Goal: Information Seeking & Learning: Understand process/instructions

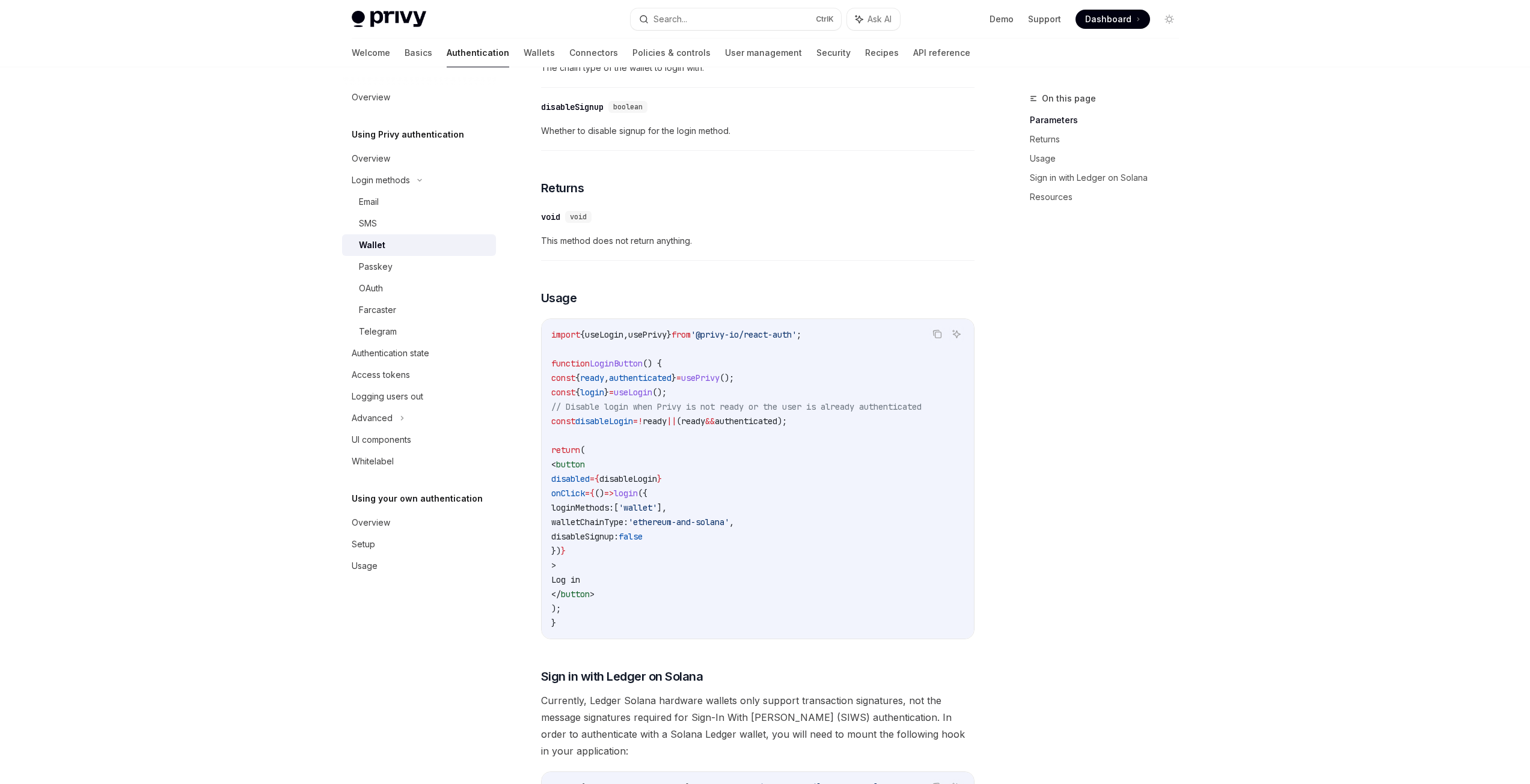
scroll to position [534, 0]
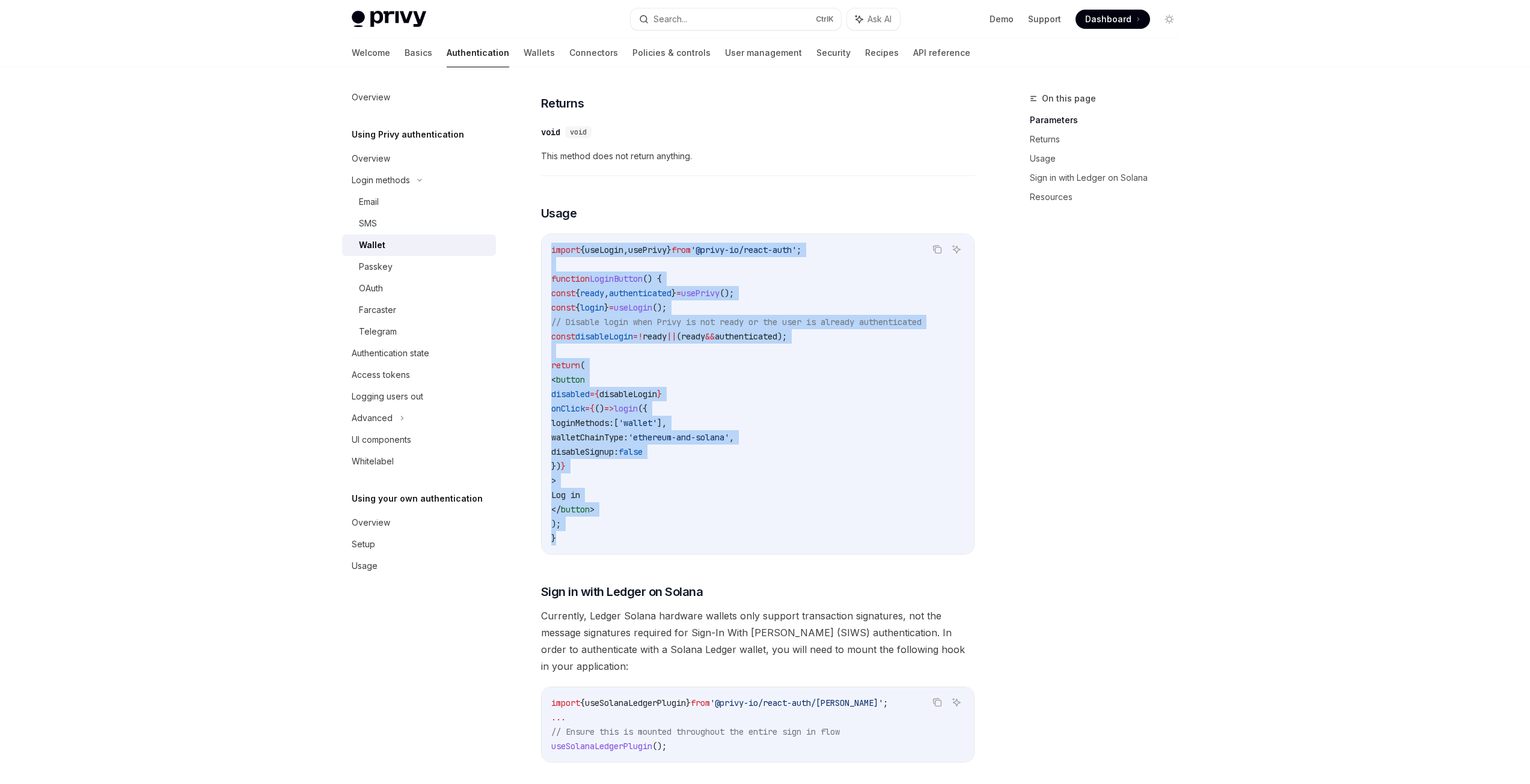
copy code "import { useLogin , usePrivy } from '@privy-io/react-auth' ; function LoginButt…"
drag, startPoint x: 599, startPoint y: 561, endPoint x: 543, endPoint y: 269, distance: 297.3
click at [543, 269] on div "import { useLogin , usePrivy } from '@privy-io/react-auth' ; function LoginButt…" at bounding box center [758, 394] width 432 height 320
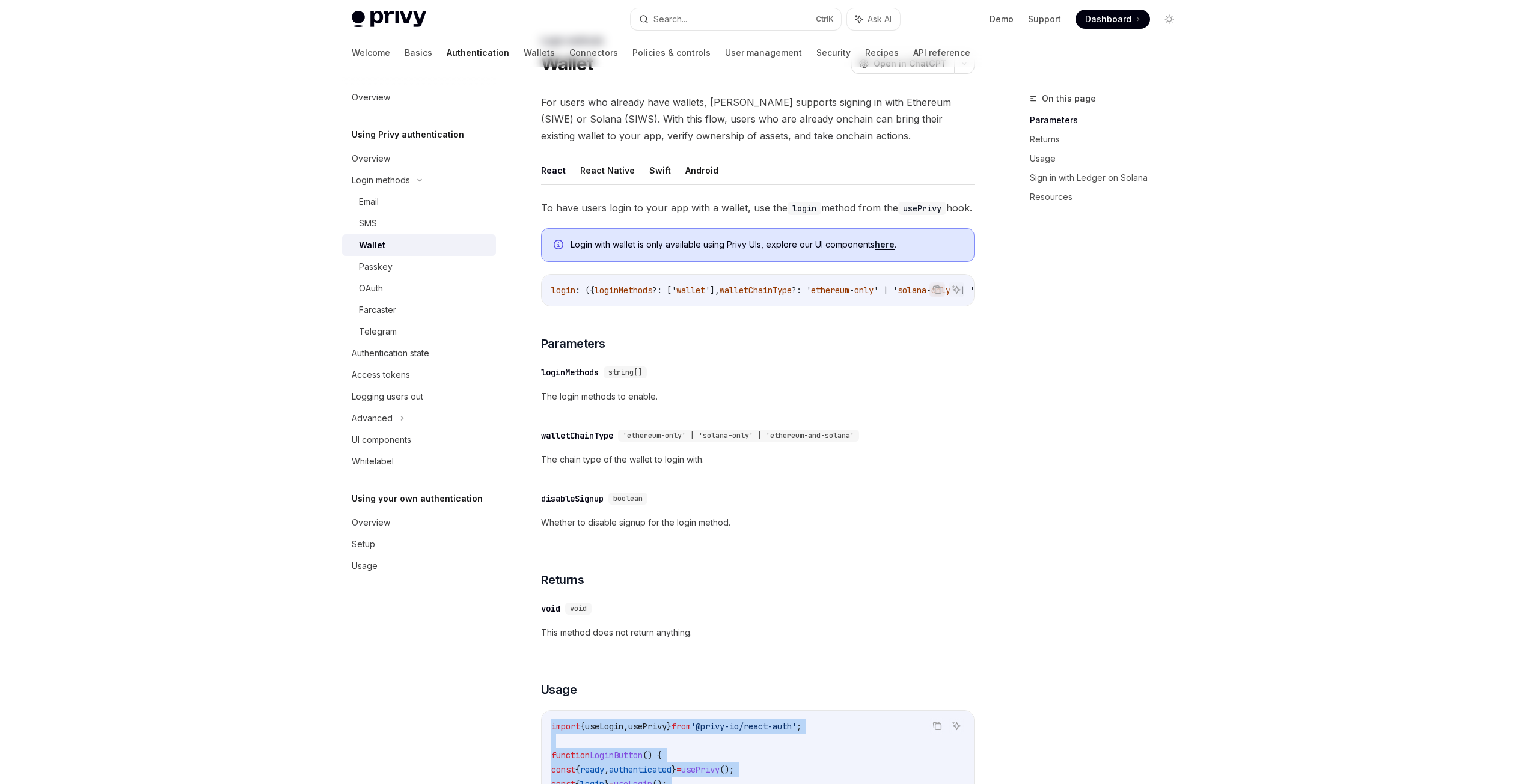
scroll to position [0, 0]
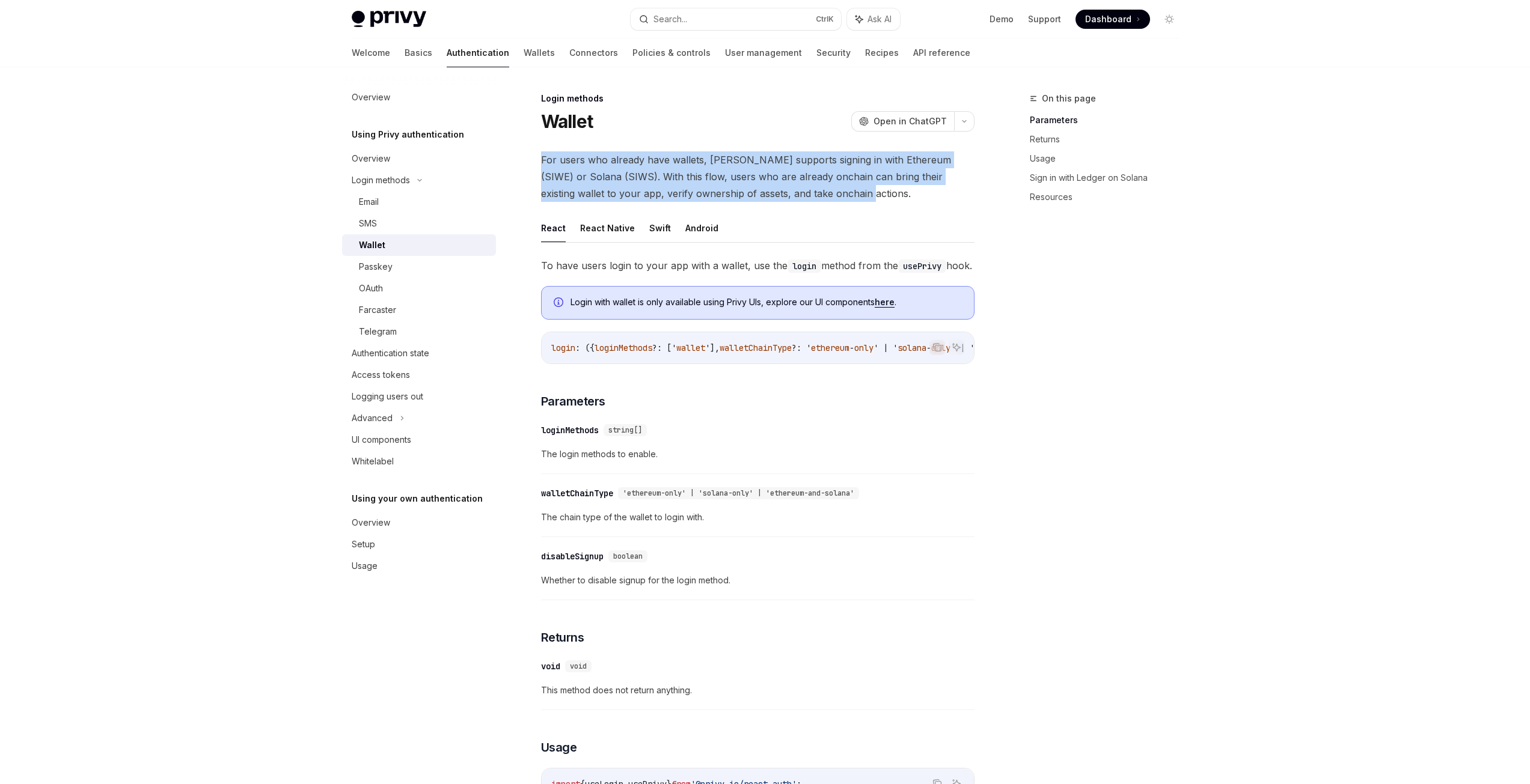
drag, startPoint x: 537, startPoint y: 154, endPoint x: 806, endPoint y: 193, distance: 271.8
copy span "For users who already have wallets, [PERSON_NAME] supports signing in with Ethe…"
click at [888, 307] on link "here" at bounding box center [885, 302] width 19 height 11
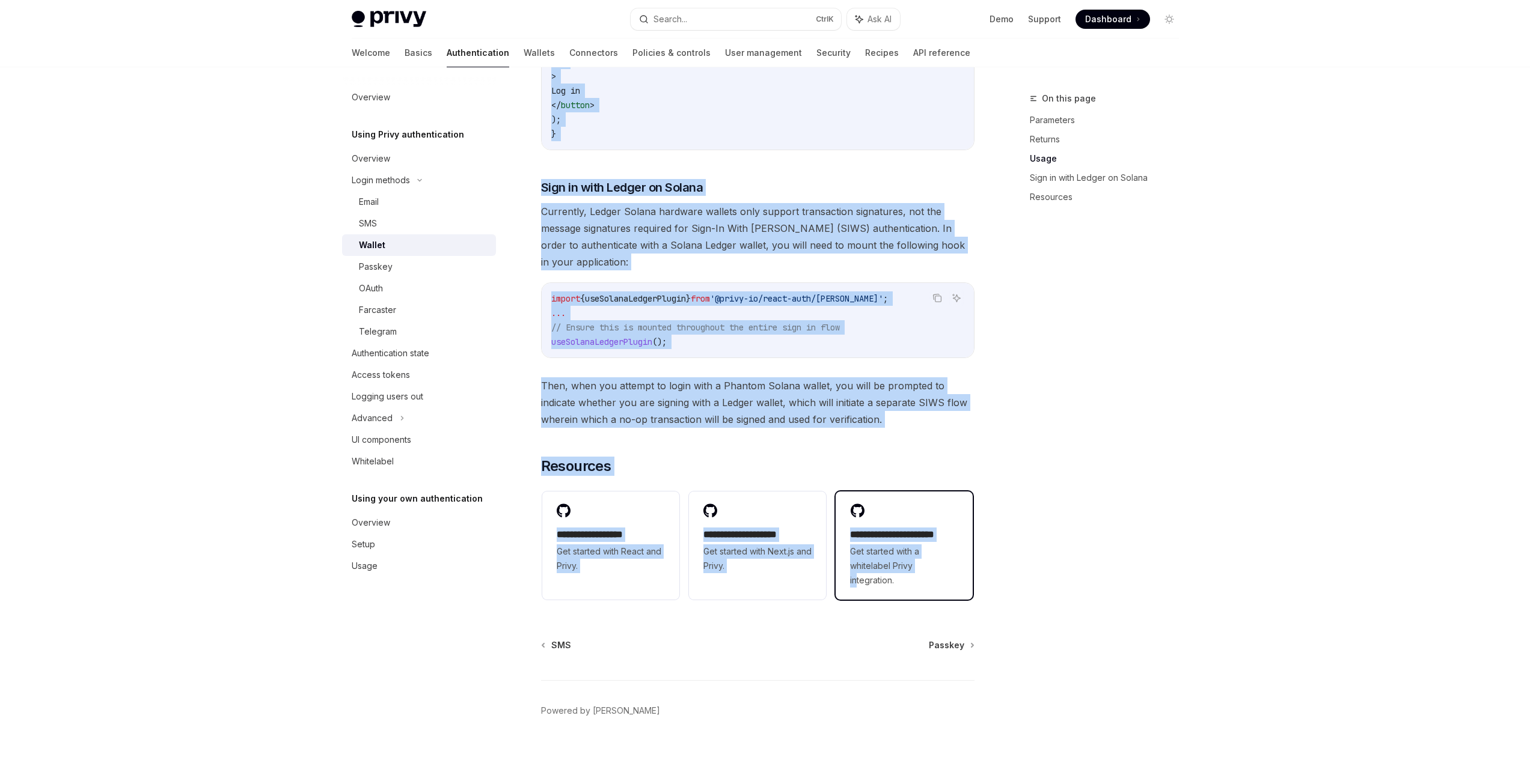
scroll to position [965, 0]
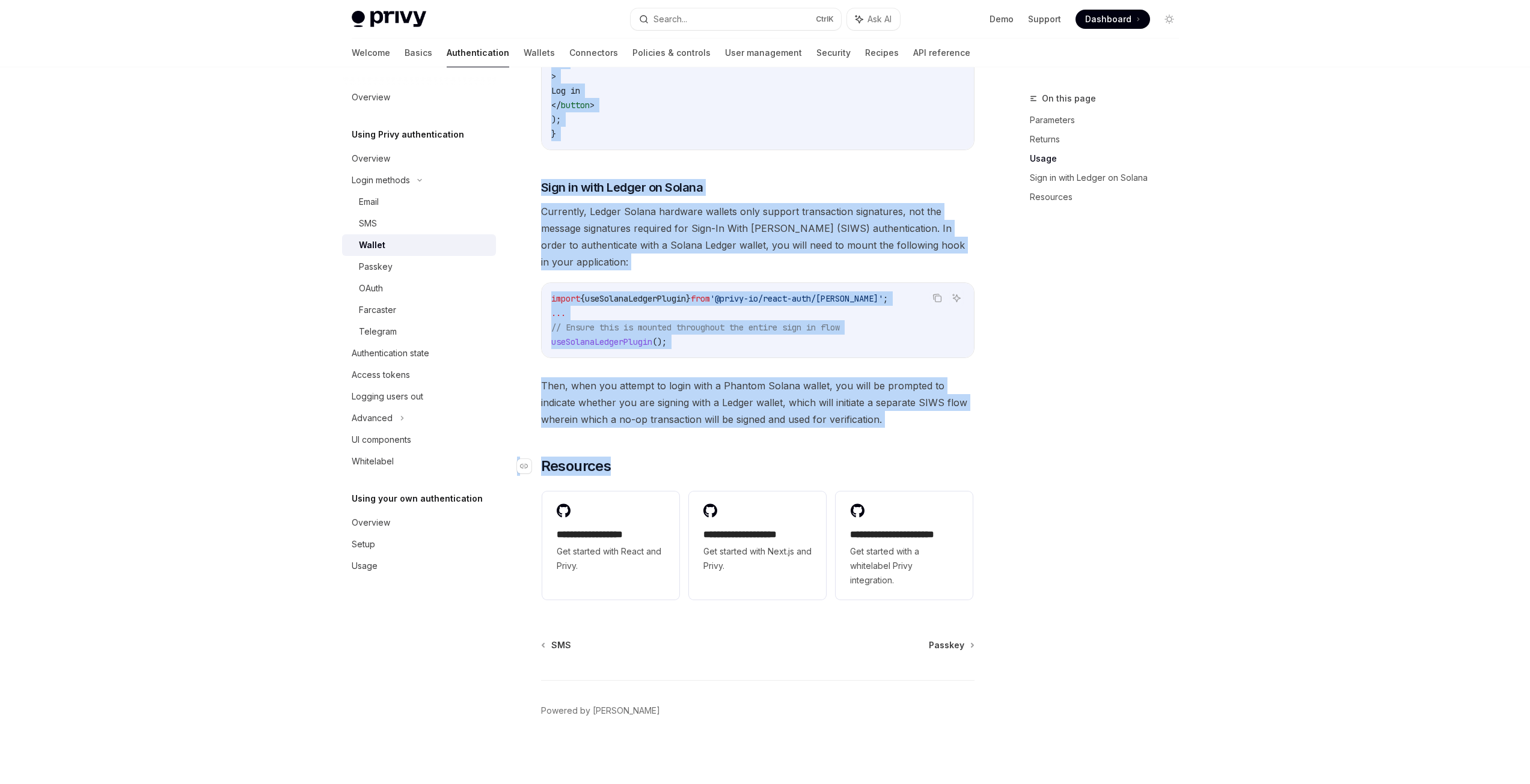
drag, startPoint x: 540, startPoint y: 113, endPoint x: 856, endPoint y: 461, distance: 470.1
copy div "Loremi DoloRS Amet co AdipISC ElitSE Doei te InciDID Utl etdol mag aliquae admi…"
click at [647, 231] on span "Currently, Ledger Solana hardware wallets only support transaction signatures, …" at bounding box center [757, 236] width 433 height 67
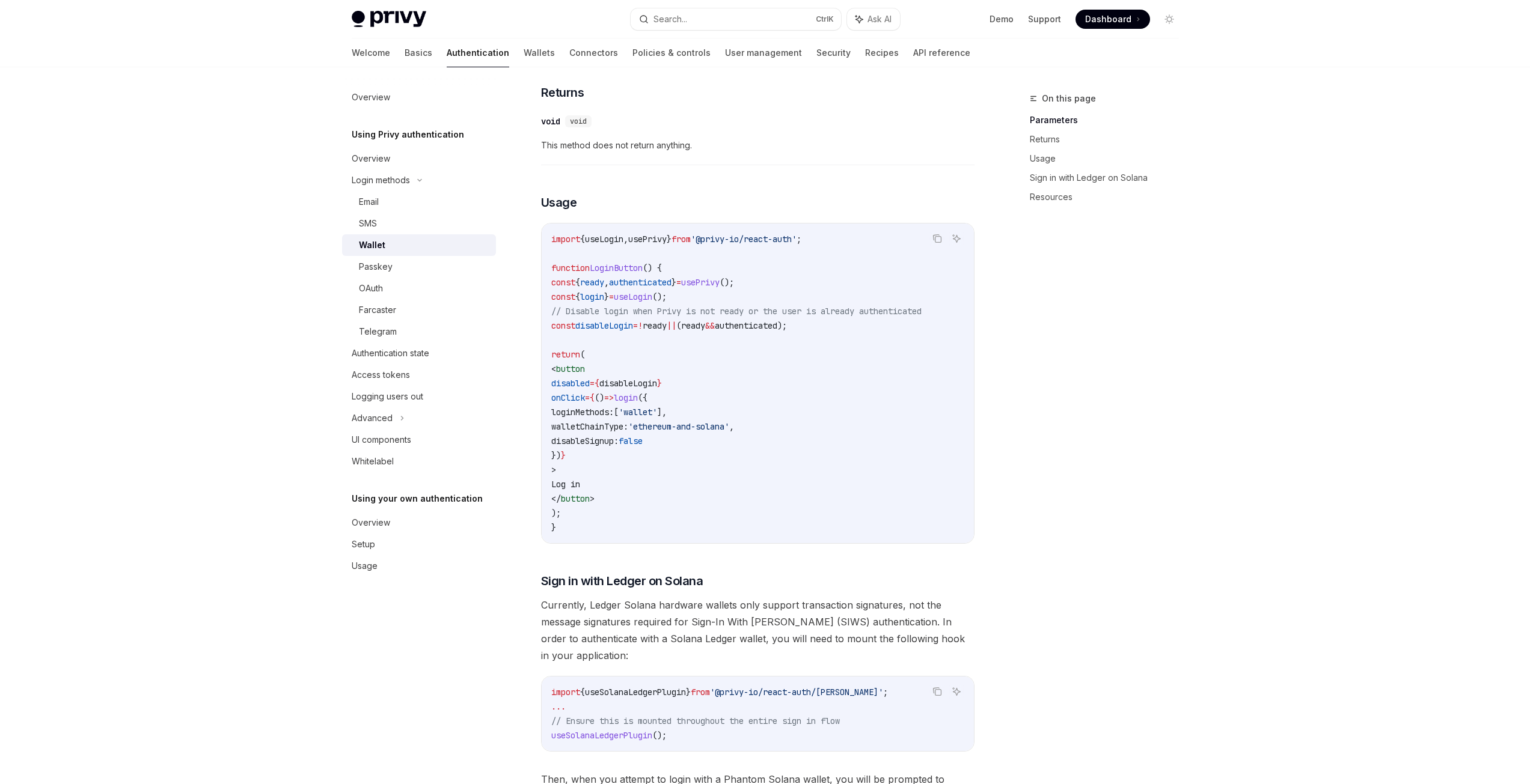
scroll to position [545, 0]
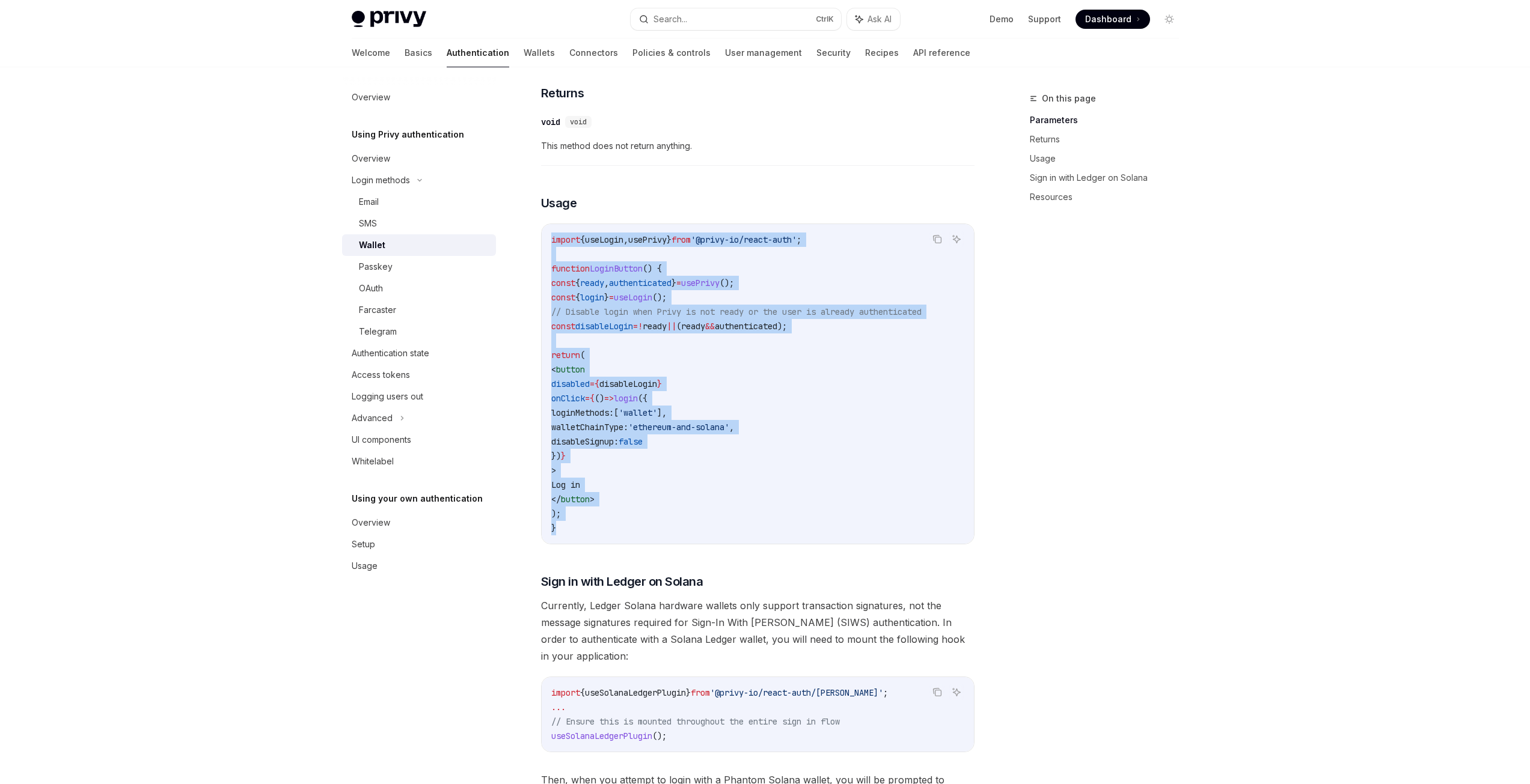
copy code "import { useLogin , usePrivy } from '@privy-io/react-auth' ; function LoginButt…"
drag, startPoint x: 568, startPoint y: 556, endPoint x: 542, endPoint y: 251, distance: 306.1
click at [542, 251] on div "import { useLogin , usePrivy } from '@privy-io/react-auth' ; function LoginButt…" at bounding box center [758, 383] width 432 height 320
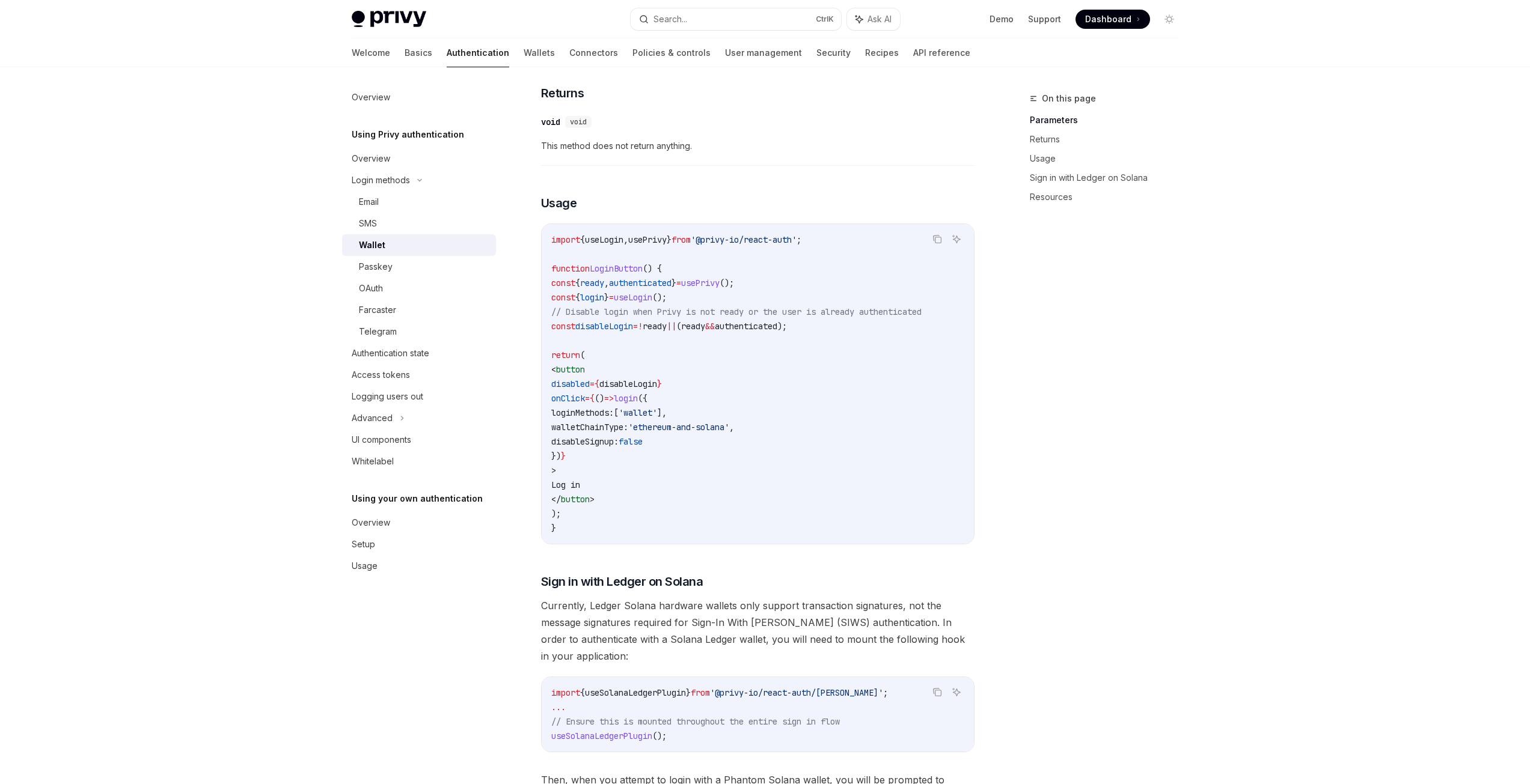
click at [696, 154] on span "This method does not return anything." at bounding box center [757, 146] width 433 height 15
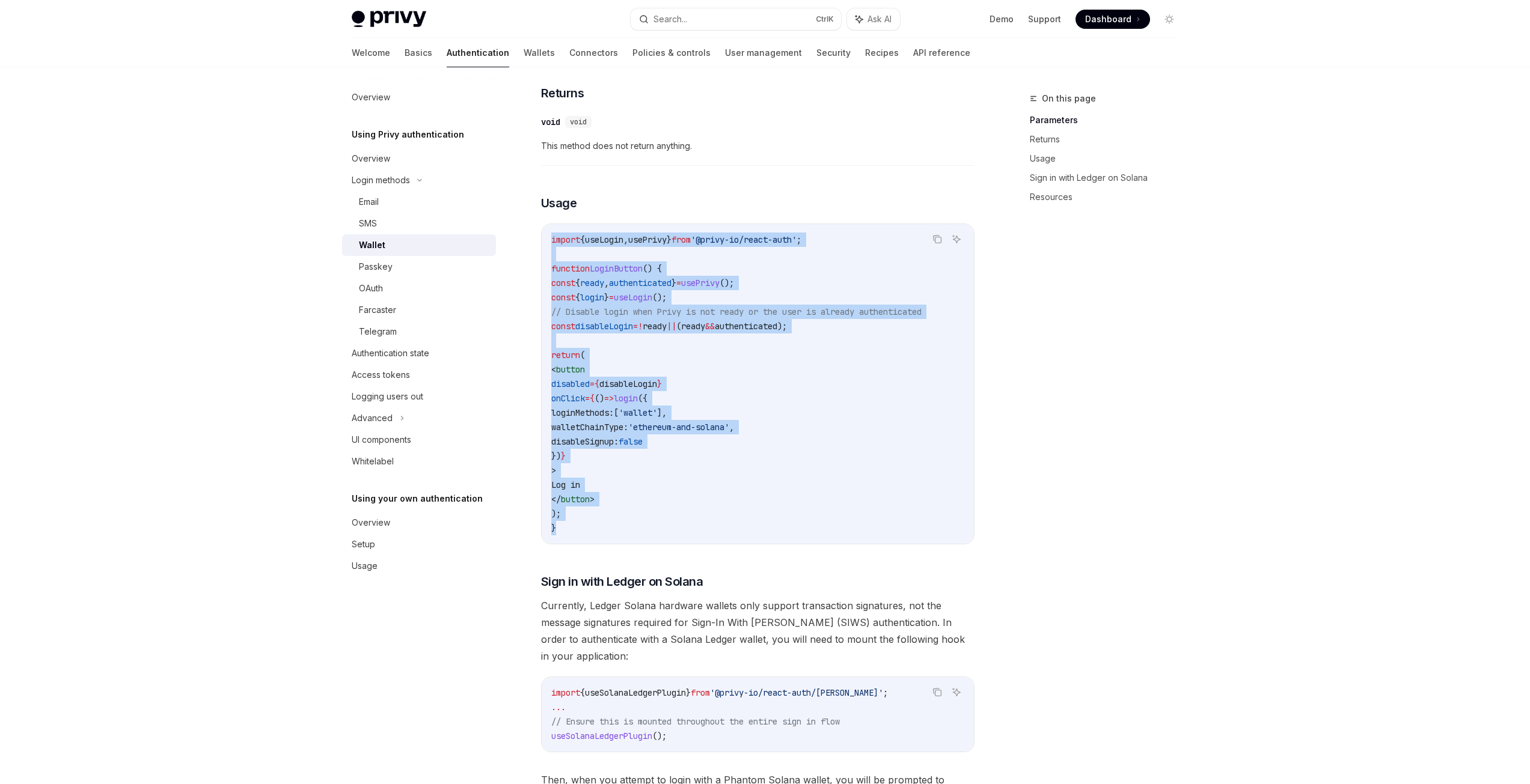
copy code "import { useLogin , usePrivy } from '@privy-io/react-auth' ; function LoginButt…"
drag, startPoint x: 599, startPoint y: 562, endPoint x: 548, endPoint y: 262, distance: 304.3
click at [548, 262] on div "import { useLogin , usePrivy } from '@privy-io/react-auth' ; function LoginButt…" at bounding box center [758, 383] width 432 height 320
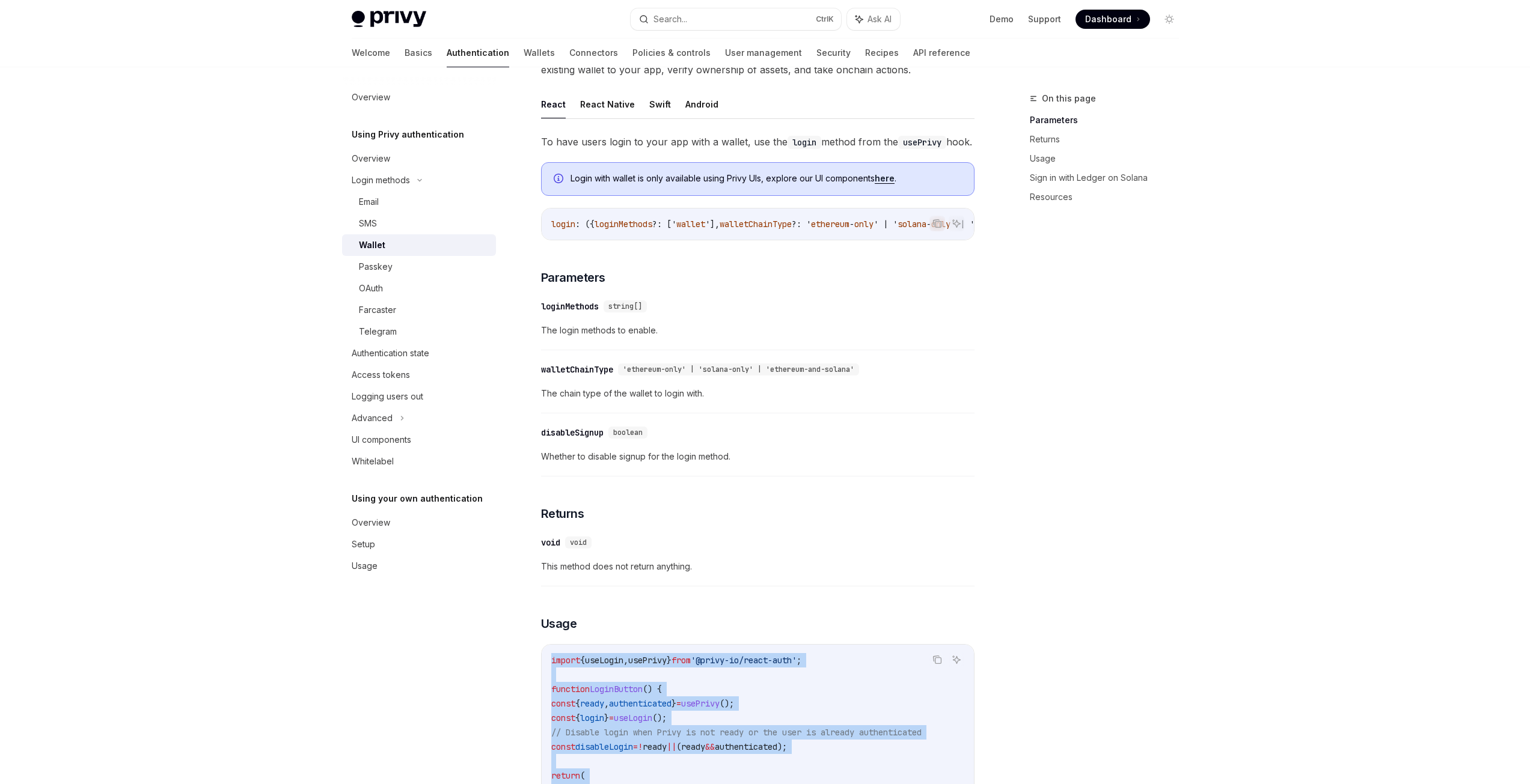
scroll to position [0, 0]
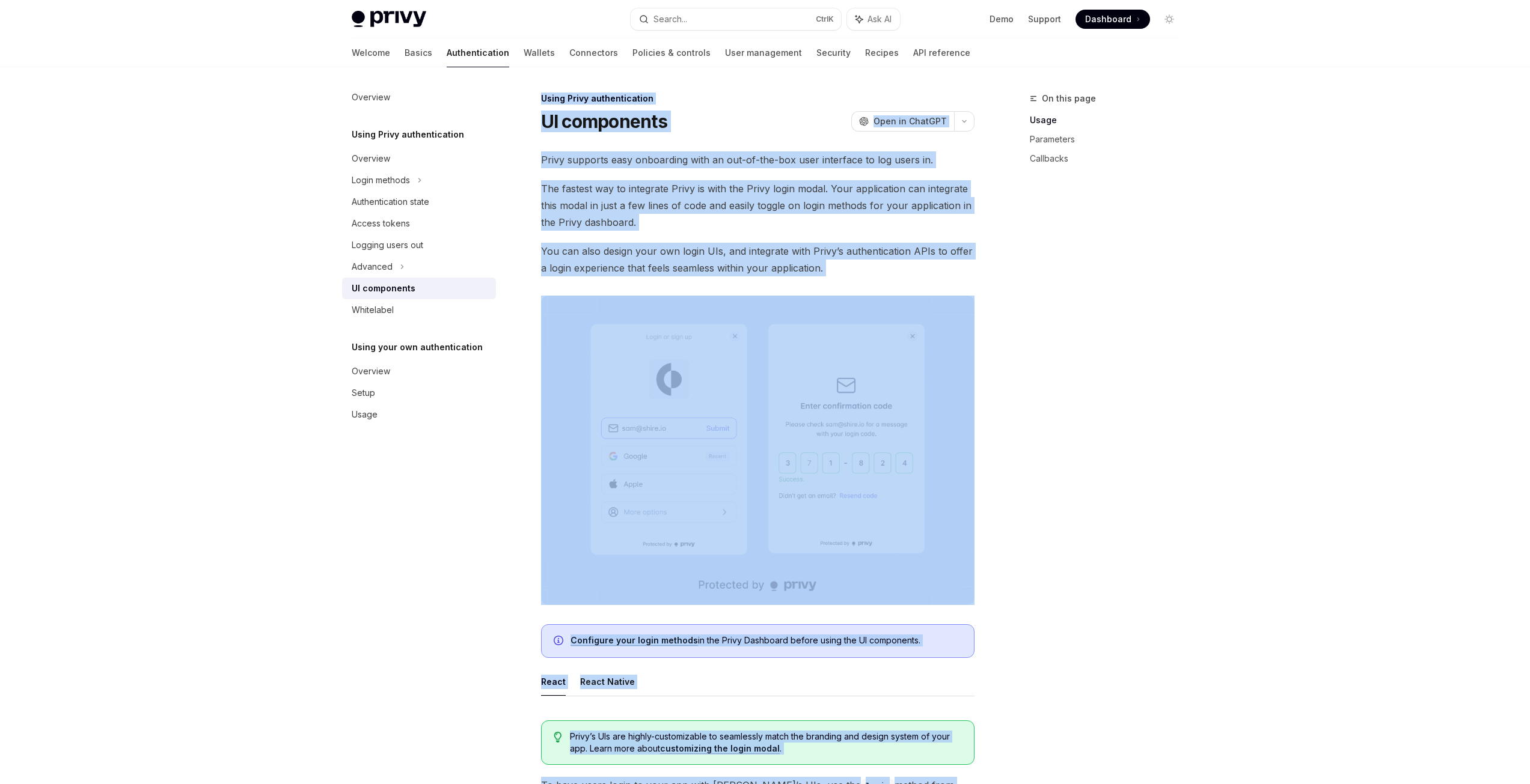
drag, startPoint x: 974, startPoint y: 480, endPoint x: 536, endPoint y: 98, distance: 581.2
copy div "Lorem Ipsum dolorsitametco AD elitseddoe TempOR Inci ut LaboREE DoloRE Magn al …"
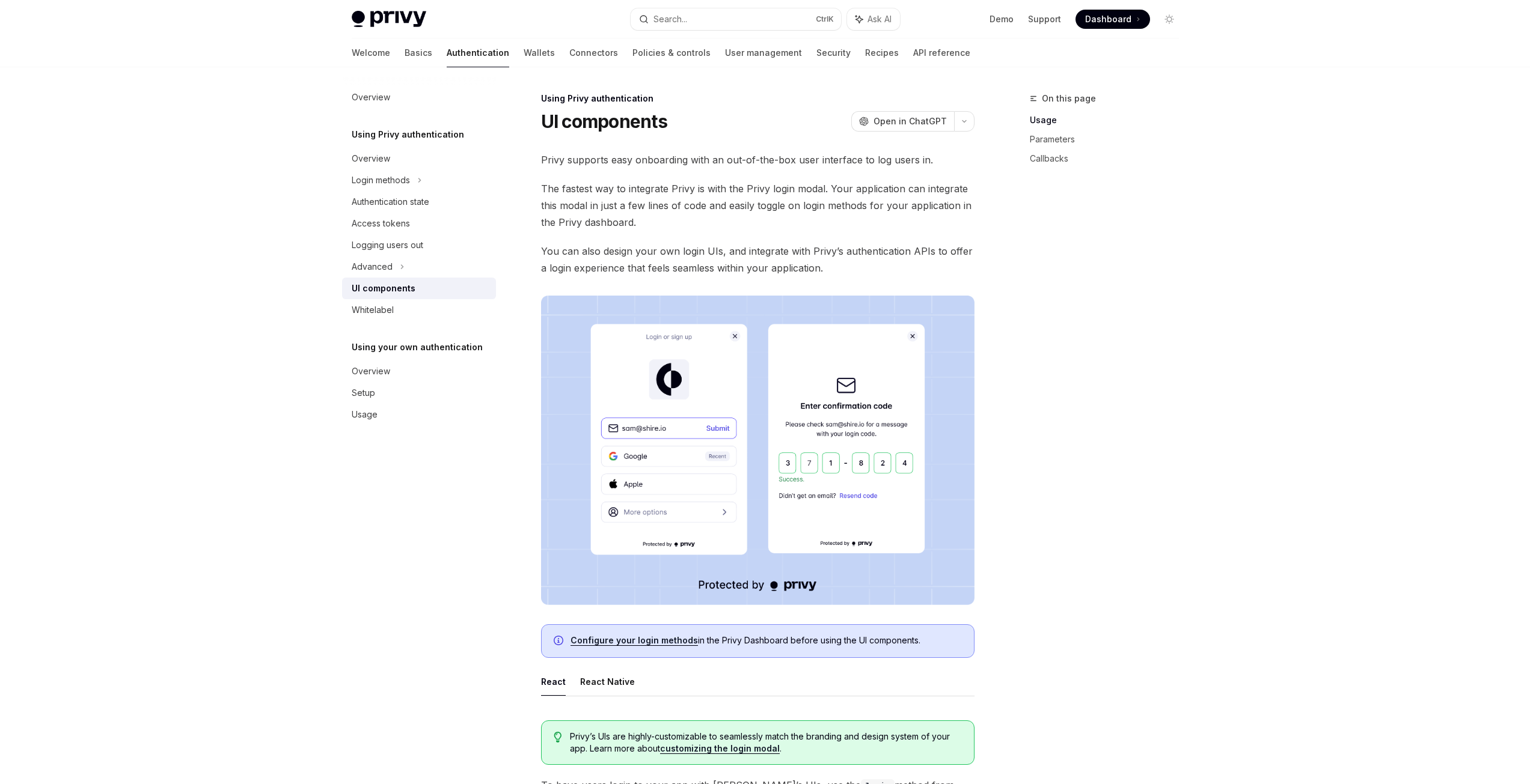
click at [1071, 390] on div "On this page Usage Parameters Callbacks" at bounding box center [1097, 438] width 183 height 693
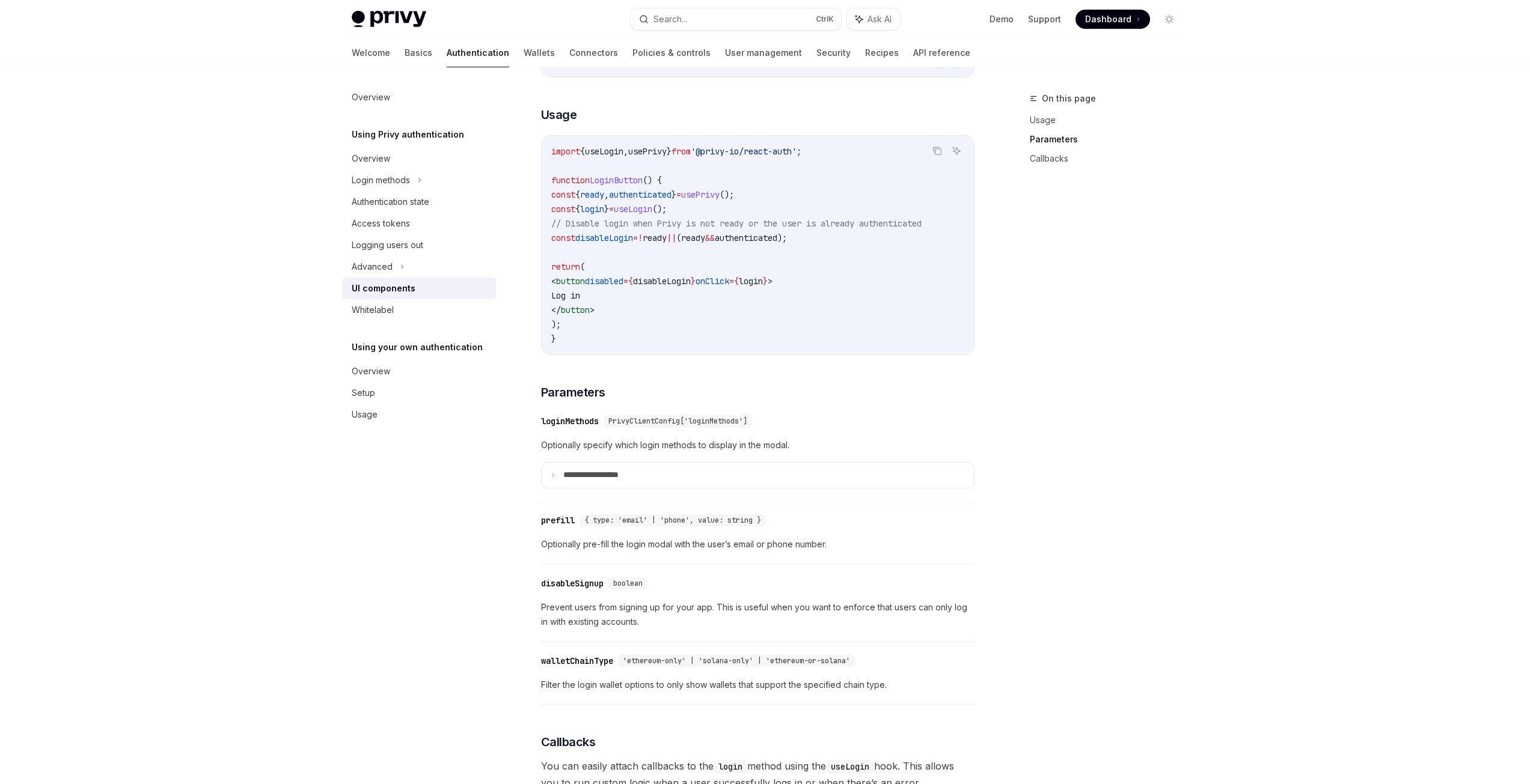
scroll to position [781, 0]
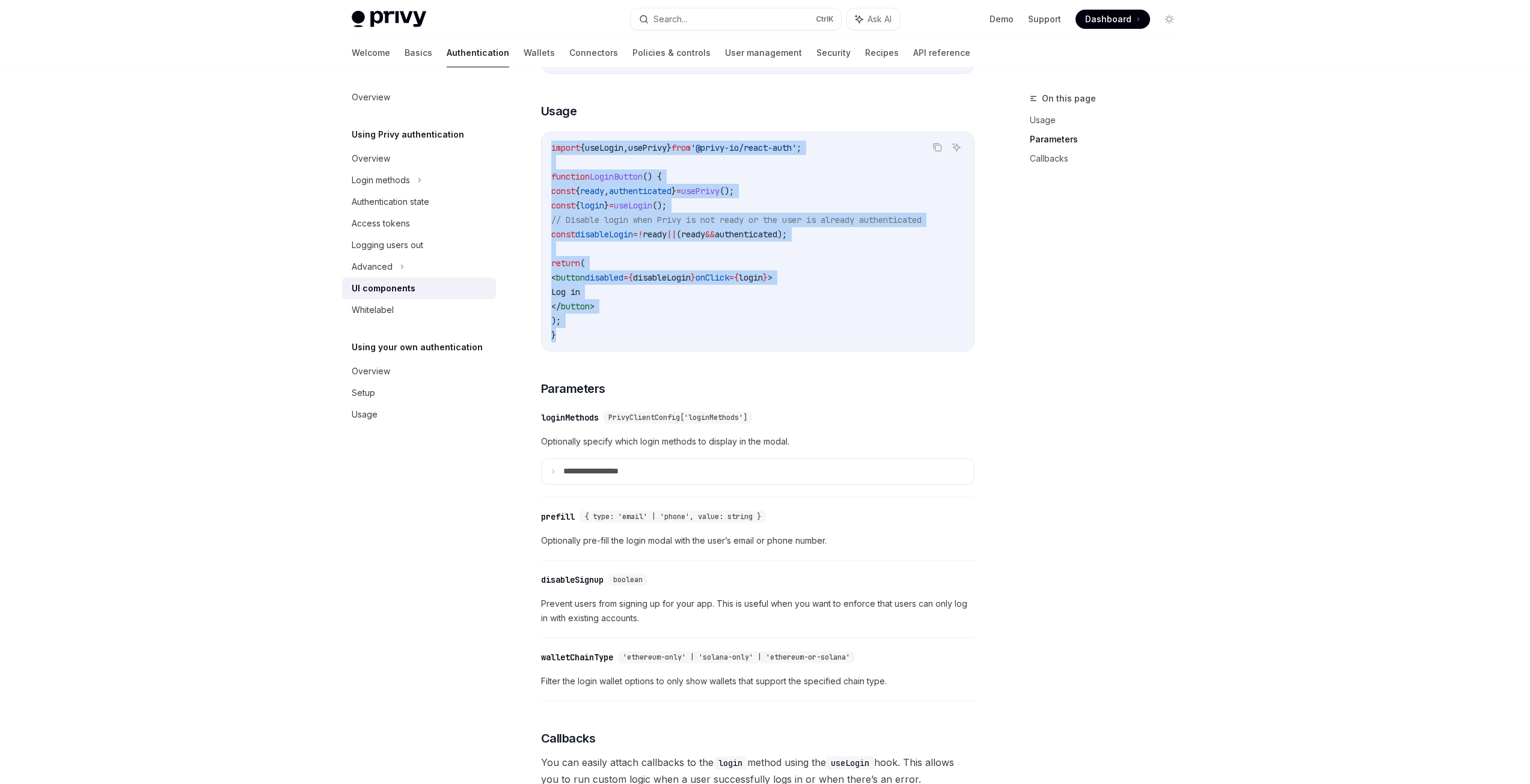
drag, startPoint x: 584, startPoint y: 347, endPoint x: 520, endPoint y: 129, distance: 227.2
click at [520, 129] on div "Using Privy authentication UI components OpenAI Open in ChatGPT OpenAI Open in …" at bounding box center [645, 395] width 664 height 2169
click at [772, 182] on code "import { useLogin , usePrivy } from '@privy-io/react-auth' ; function LoginButt…" at bounding box center [757, 242] width 413 height 202
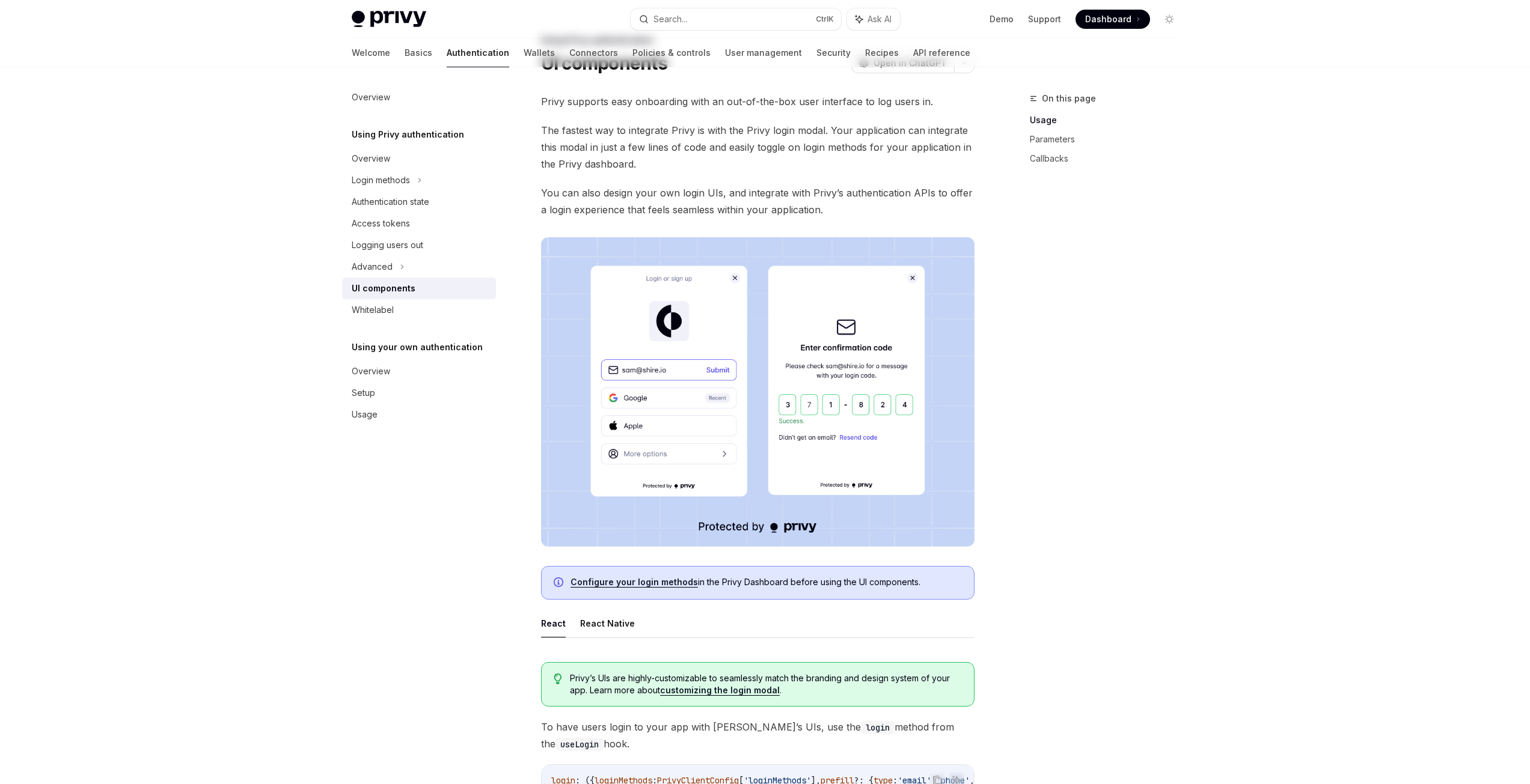
scroll to position [0, 0]
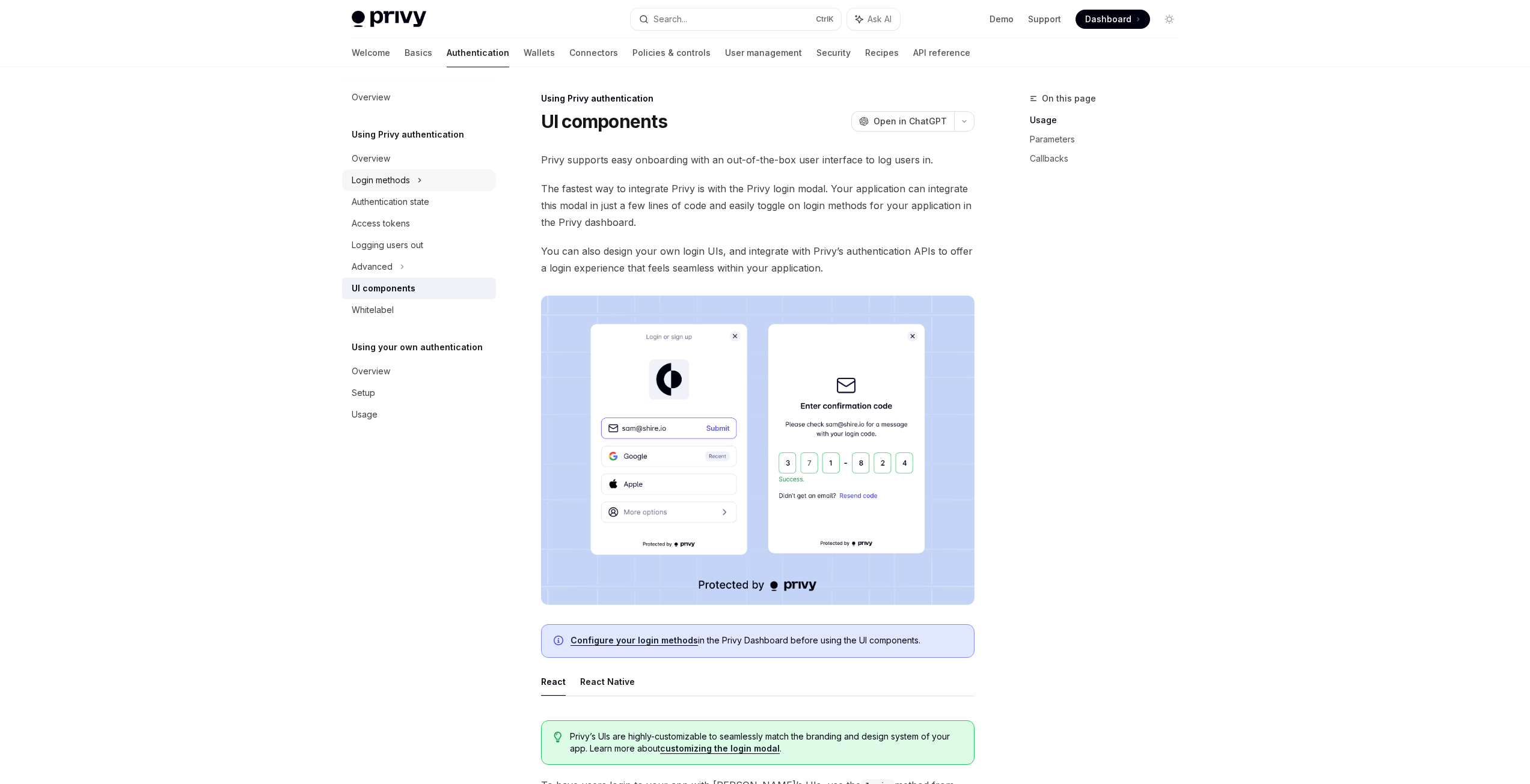
click at [412, 185] on div "Login methods" at bounding box center [419, 180] width 154 height 21
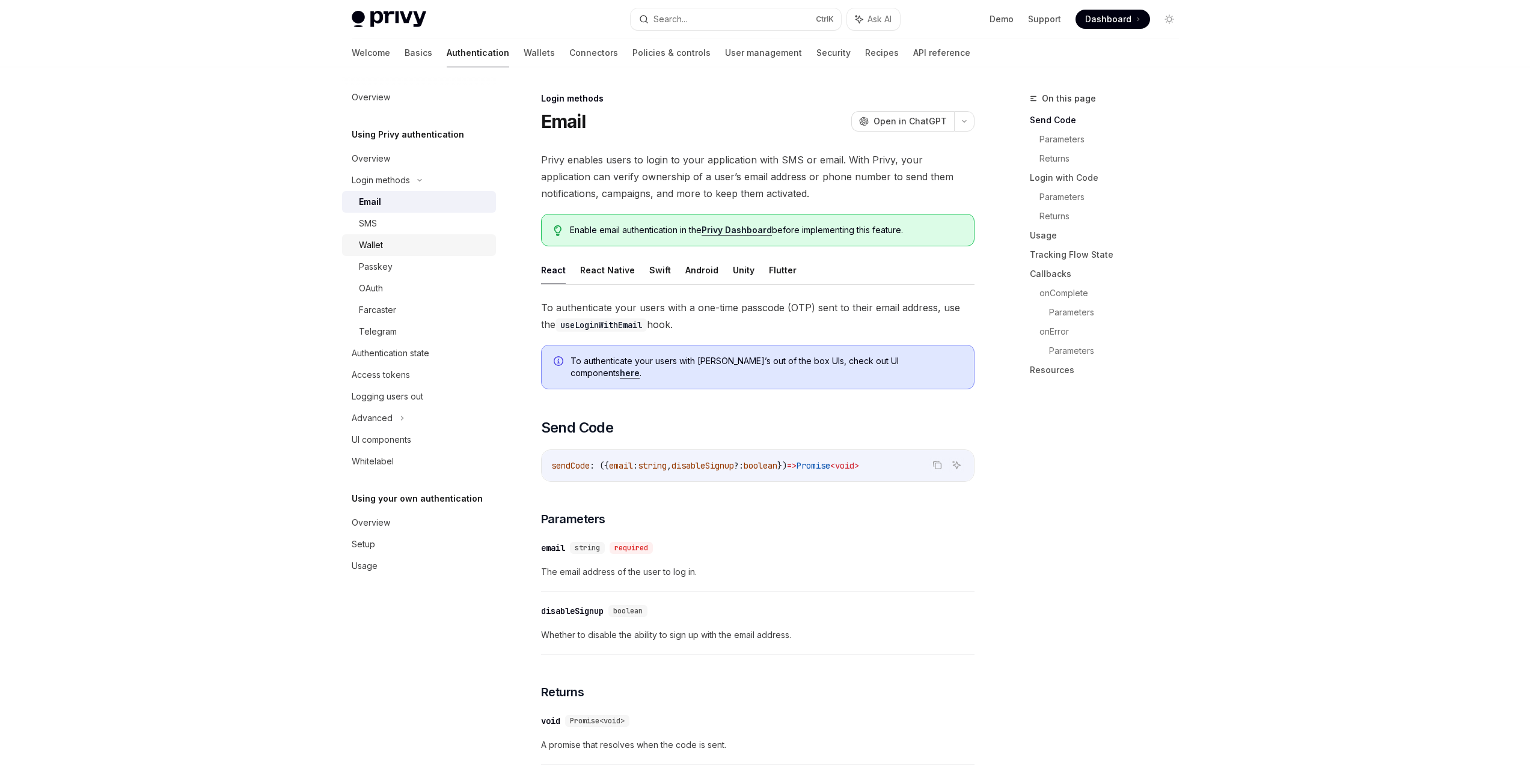
click at [399, 249] on div "Wallet" at bounding box center [423, 245] width 129 height 15
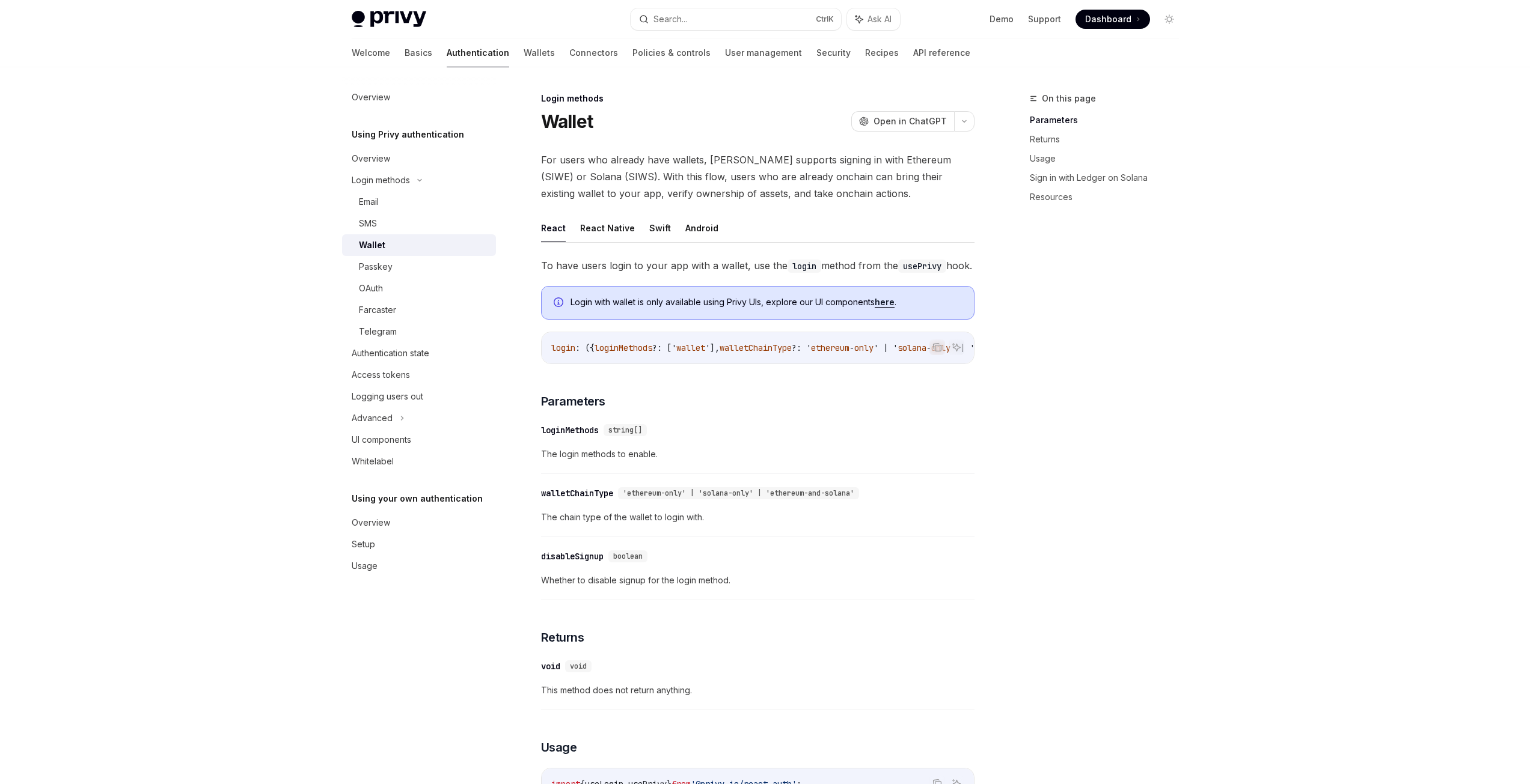
drag, startPoint x: 658, startPoint y: 379, endPoint x: 729, endPoint y: 376, distance: 71.1
click at [728, 364] on div "login : ({ loginMethods ?: [' wallet '], walletChainType ?: ' ethereum - only '…" at bounding box center [758, 348] width 432 height 31
click at [734, 364] on div "login : ({ loginMethods ?: [' wallet '], walletChainType ?: ' ethereum - only '…" at bounding box center [758, 348] width 432 height 31
drag, startPoint x: 743, startPoint y: 376, endPoint x: 783, endPoint y: 376, distance: 40.0
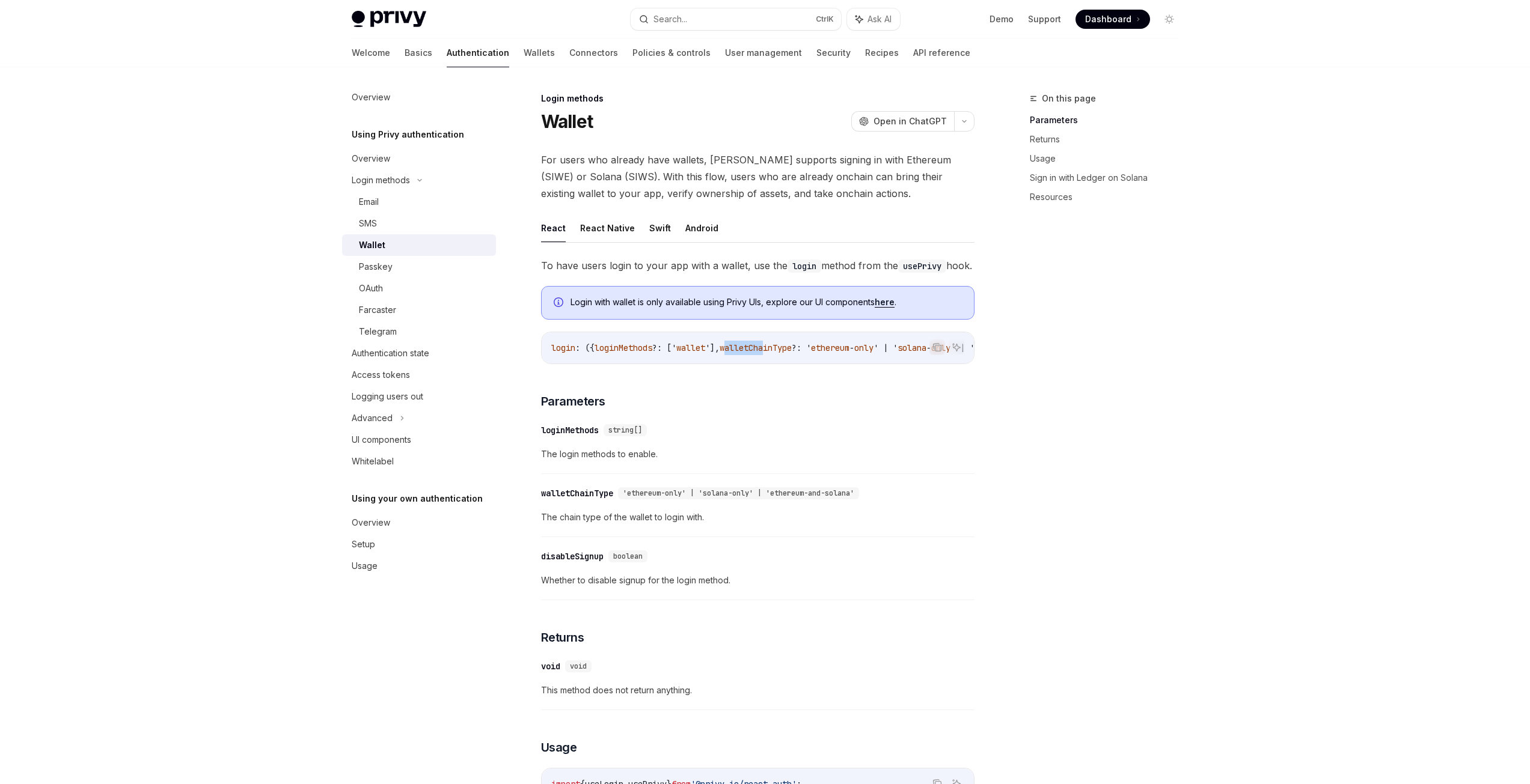
click at [783, 364] on div "login : ({ loginMethods ?: [' wallet '], walletChainType ?: ' ethereum - only '…" at bounding box center [758, 348] width 432 height 31
drag, startPoint x: 783, startPoint y: 376, endPoint x: 684, endPoint y: 374, distance: 99.0
click at [783, 364] on div "login : ({ loginMethods ?: [' wallet '], walletChainType ?: ' ethereum - only '…" at bounding box center [758, 348] width 432 height 31
click at [615, 353] on span "loginMethods" at bounding box center [623, 347] width 57 height 11
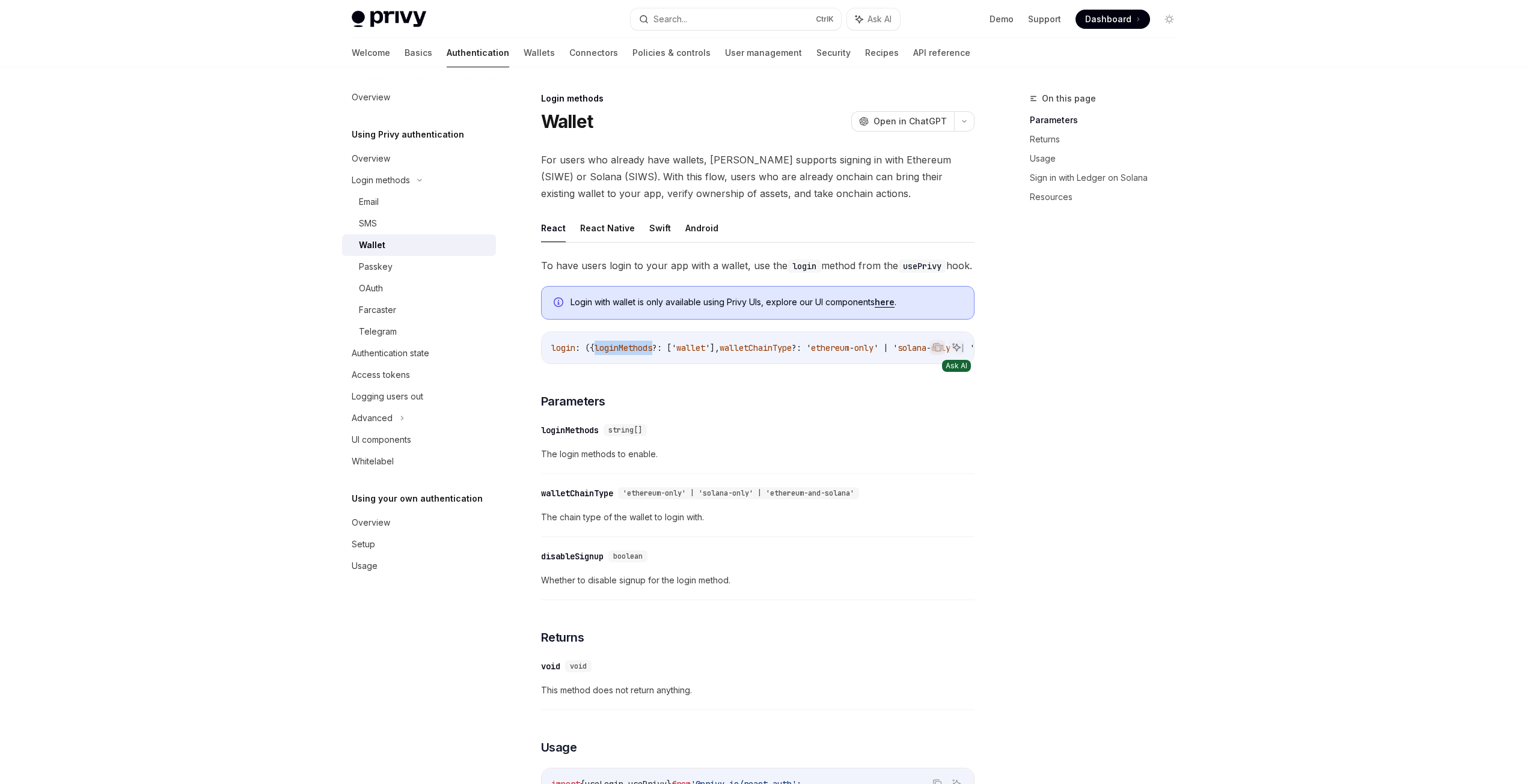
click at [959, 352] on icon "Ask AI" at bounding box center [957, 347] width 10 height 10
click at [528, 409] on div "Navigate to header" at bounding box center [524, 401] width 15 height 15
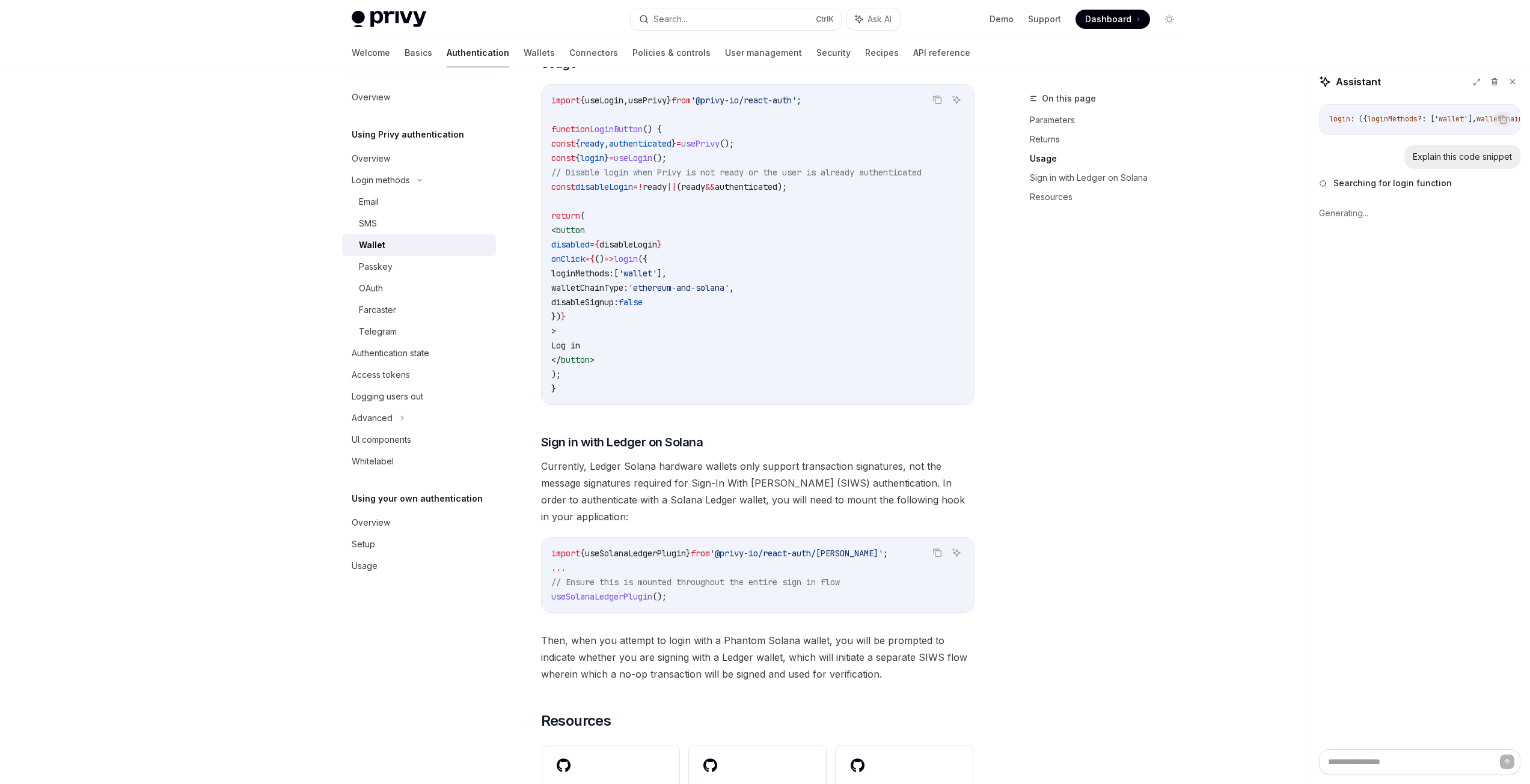
scroll to position [563, 0]
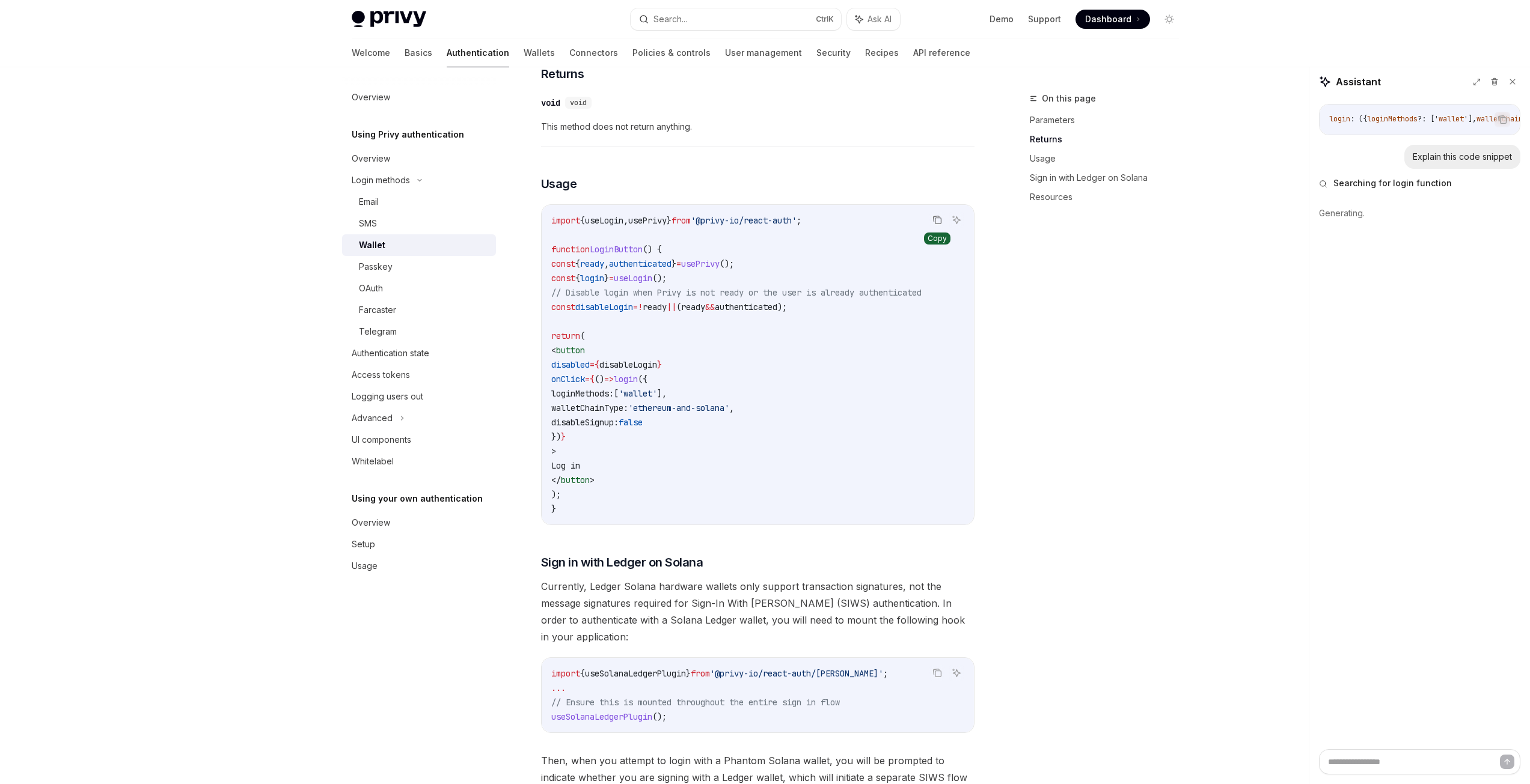
click at [936, 225] on icon "Copy the contents from the code block" at bounding box center [937, 220] width 10 height 10
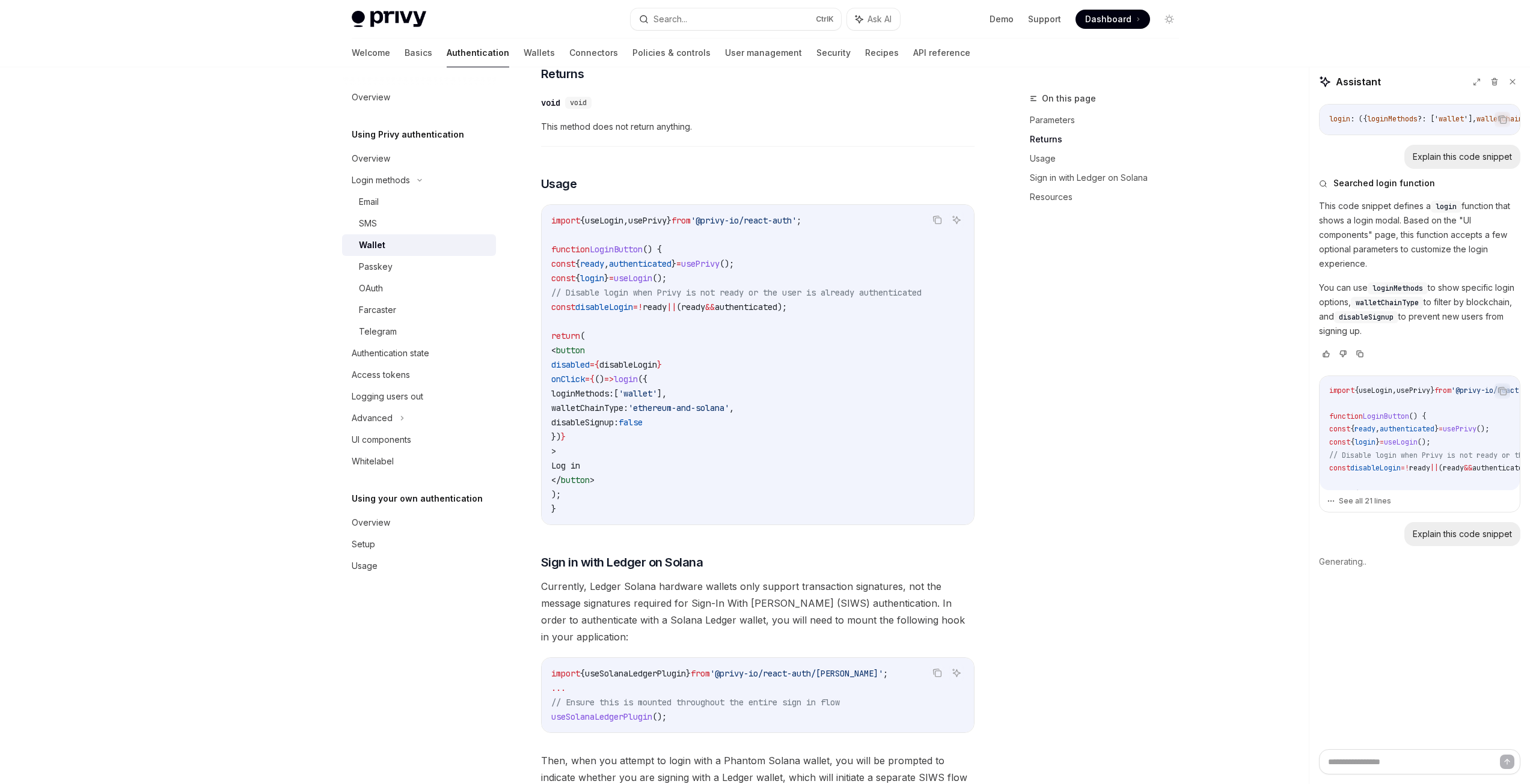
type textarea "*"
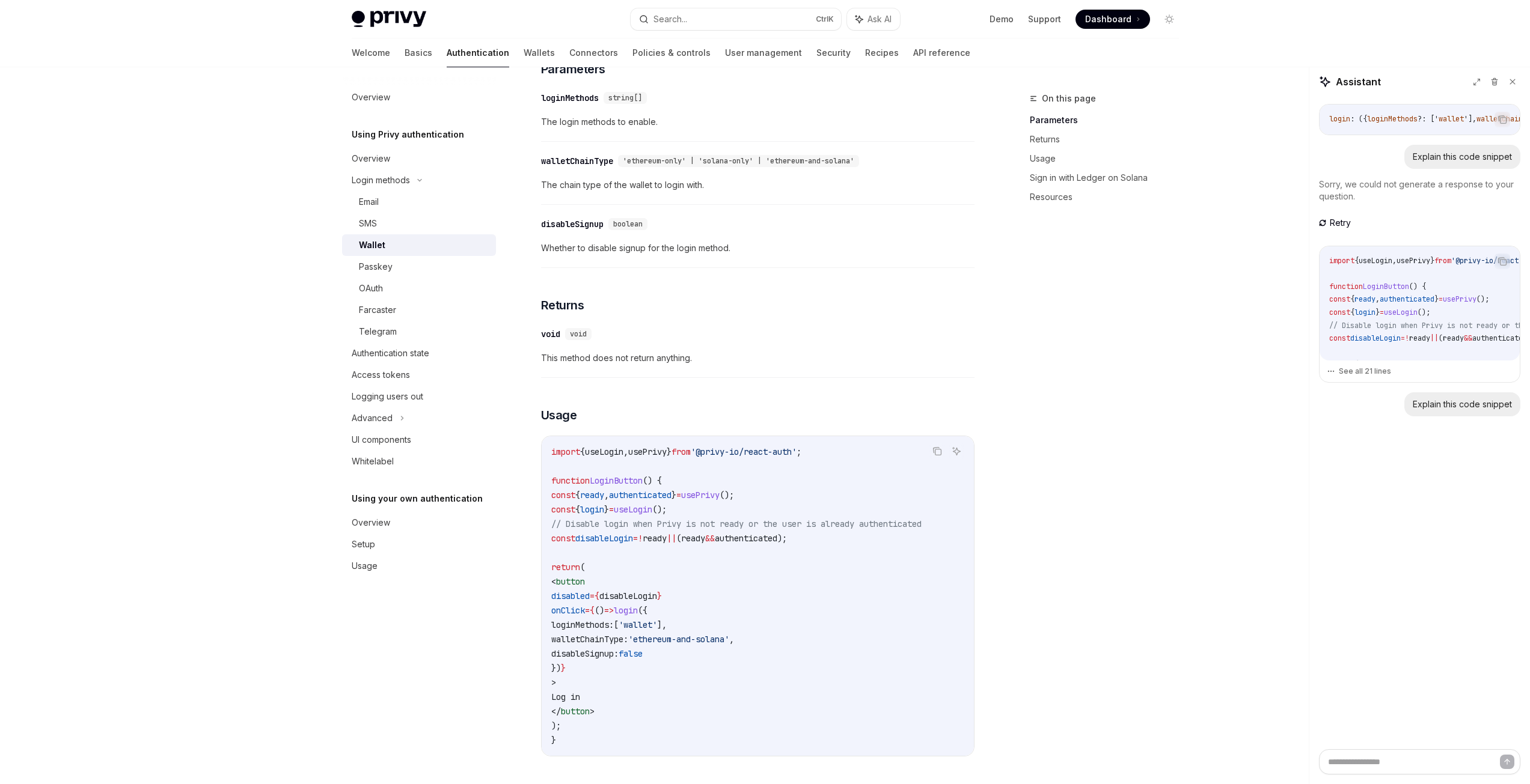
scroll to position [323, 0]
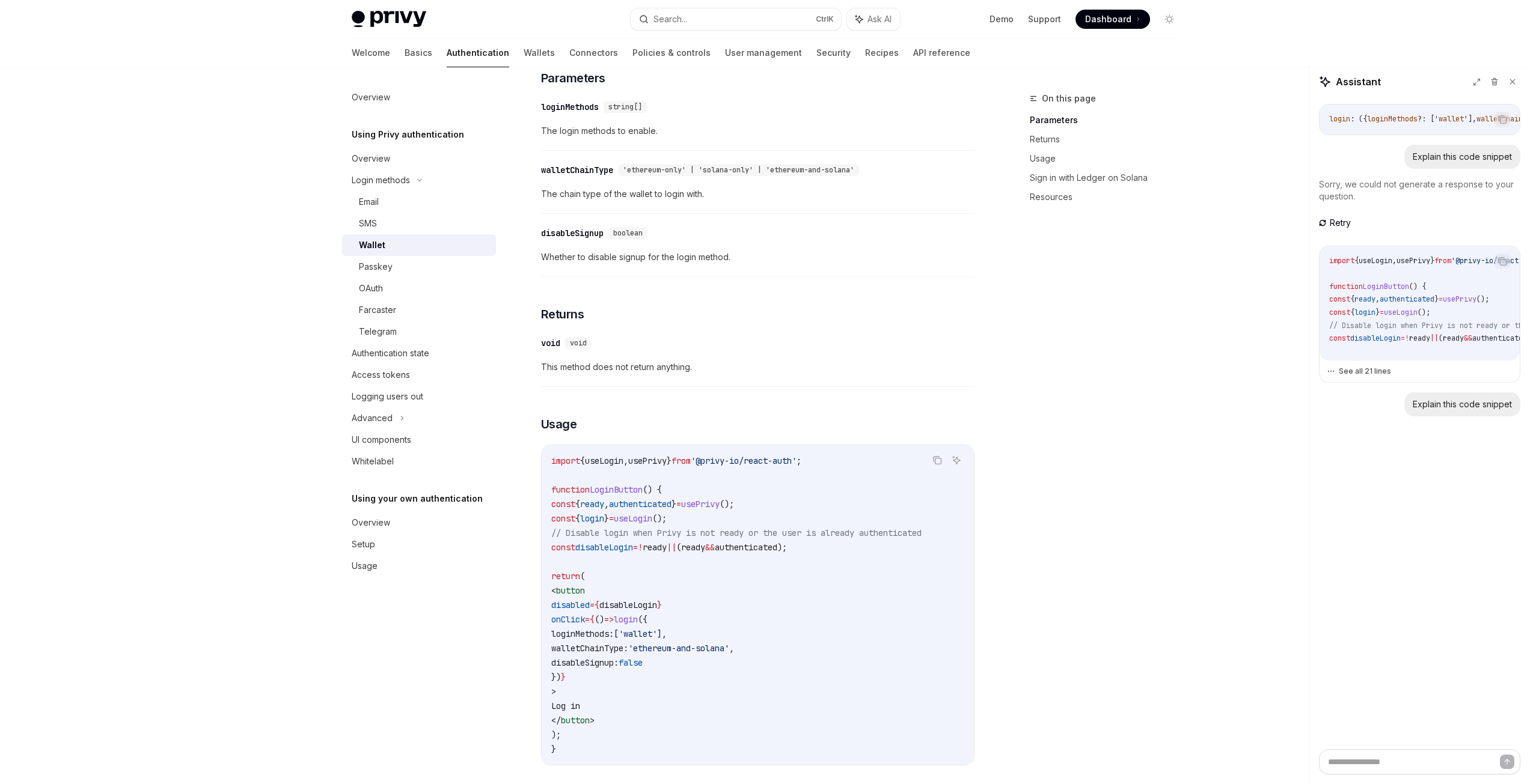
click at [1367, 372] on button "See all 21 lines" at bounding box center [1419, 371] width 186 height 17
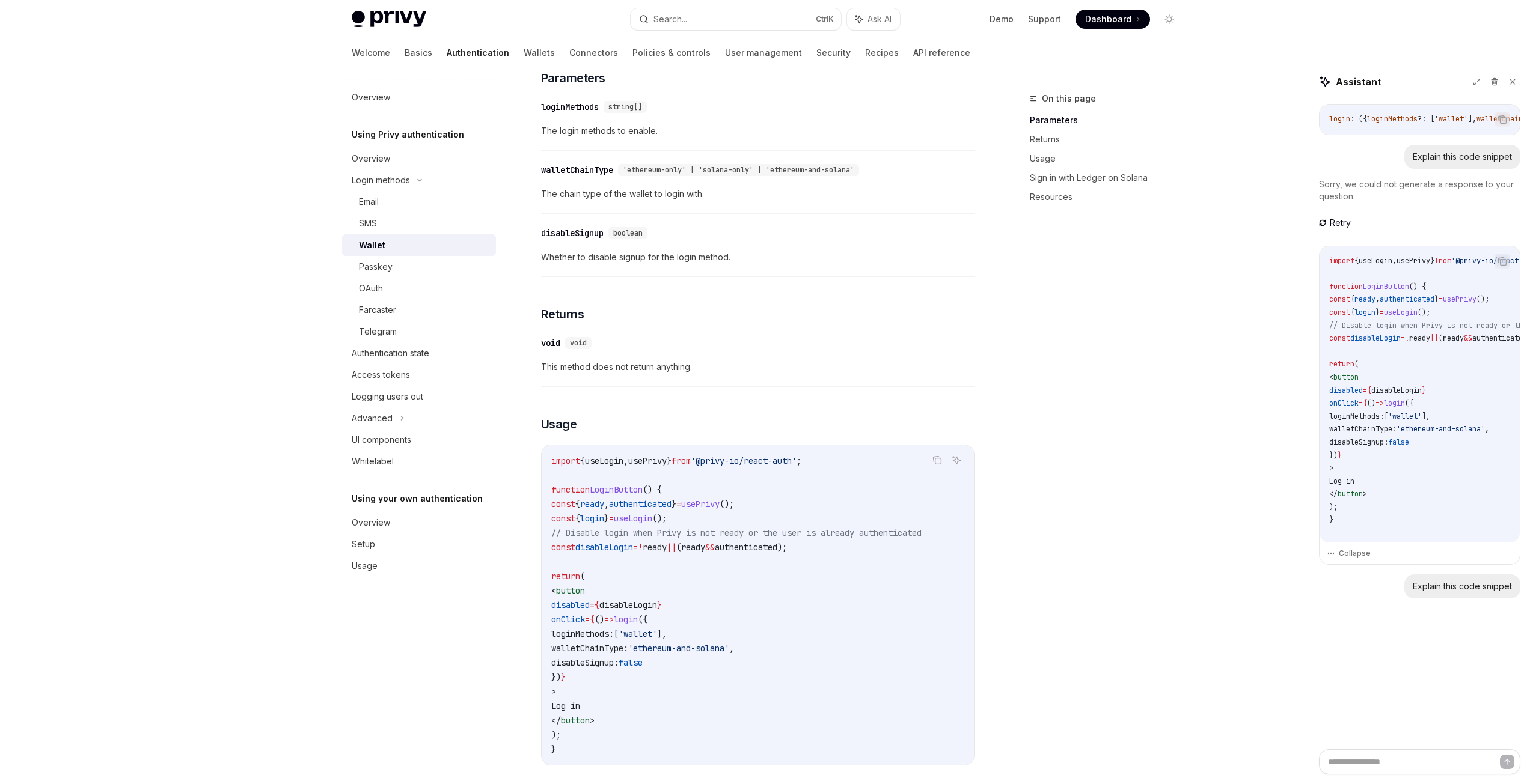
click at [1356, 193] on span "Sorry, we could not generate a response to your question." at bounding box center [1416, 190] width 195 height 22
